Goal: Transaction & Acquisition: Purchase product/service

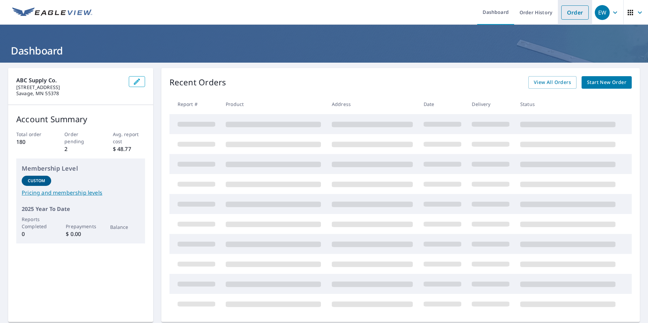
click at [566, 11] on link "Order" at bounding box center [574, 12] width 27 height 14
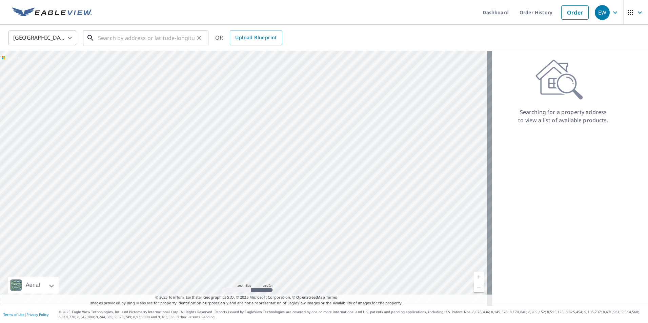
click at [119, 42] on input "text" at bounding box center [146, 37] width 97 height 19
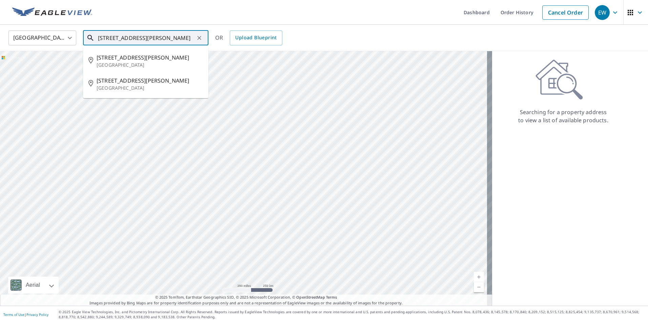
scroll to position [0, 27]
type input "[STREET_ADDRESS][PERSON_NAME]"
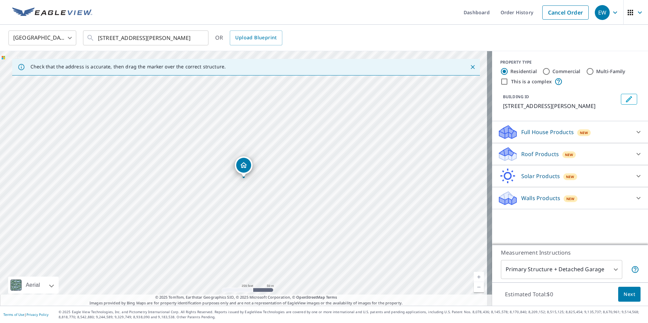
click at [584, 160] on div "Roof Products New" at bounding box center [564, 154] width 133 height 16
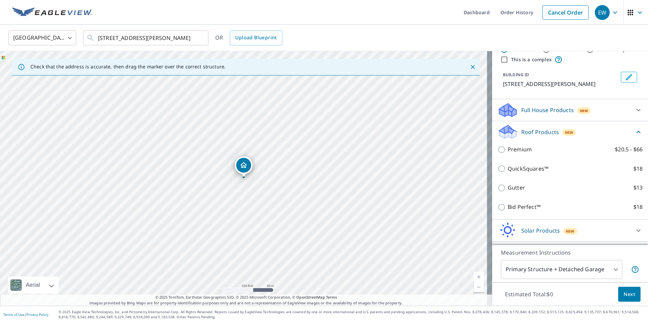
scroll to position [34, 0]
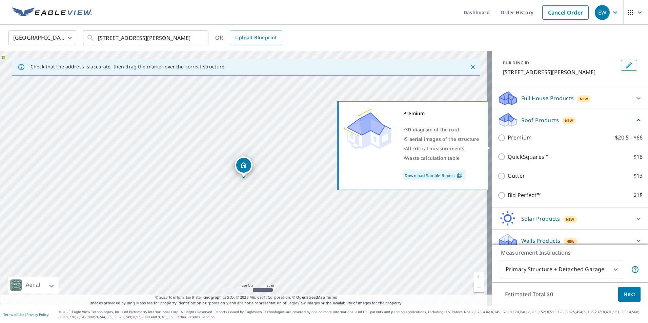
click at [499, 142] on input "Premium $20.5 - $66" at bounding box center [503, 138] width 10 height 8
checkbox input "true"
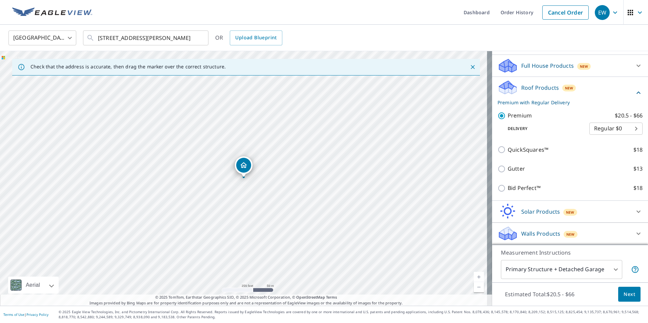
scroll to position [75, 0]
click at [625, 295] on span "Next" at bounding box center [630, 294] width 12 height 8
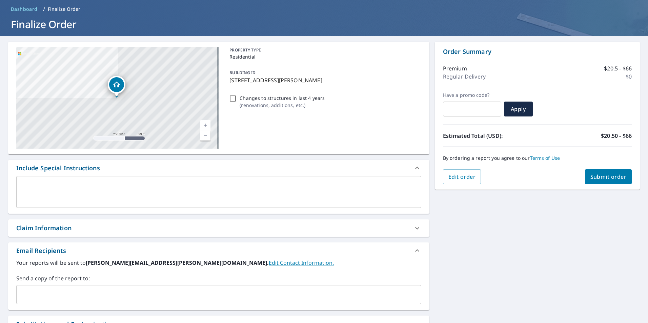
scroll to position [68, 0]
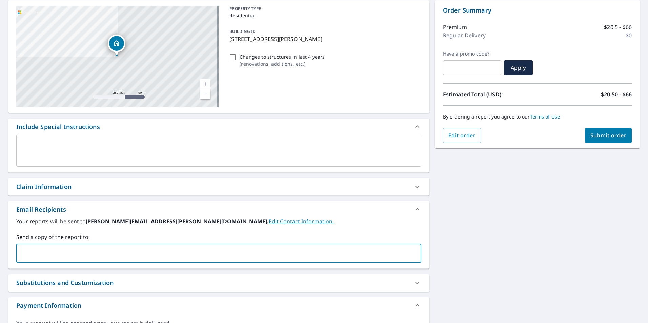
click at [133, 254] on input "text" at bounding box center [213, 253] width 389 height 13
type input "[EMAIL_ADDRESS][PERSON_NAME][DOMAIN_NAME]"
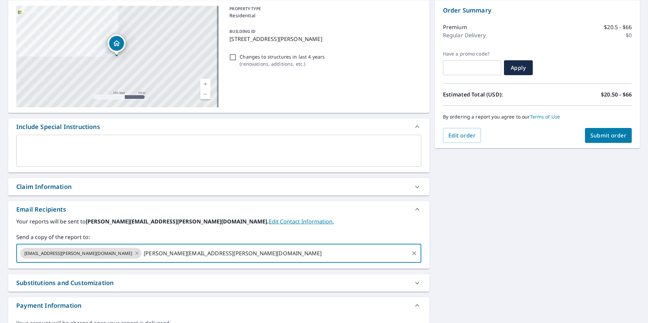
type input "[PERSON_NAME][EMAIL_ADDRESS][PERSON_NAME][DOMAIN_NAME]"
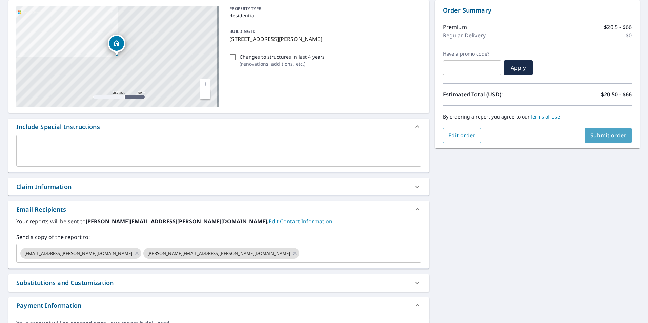
click at [612, 137] on span "Submit order" at bounding box center [608, 135] width 36 height 7
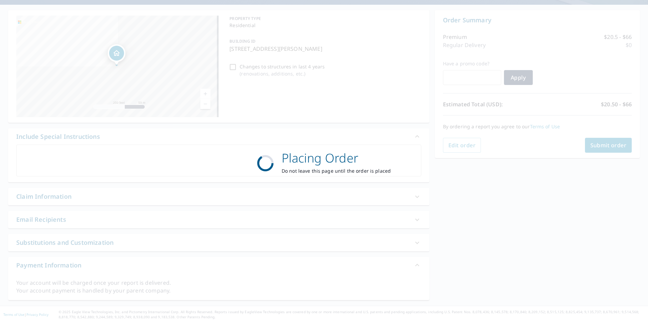
scroll to position [58, 0]
